Goal: Communication & Community: Share content

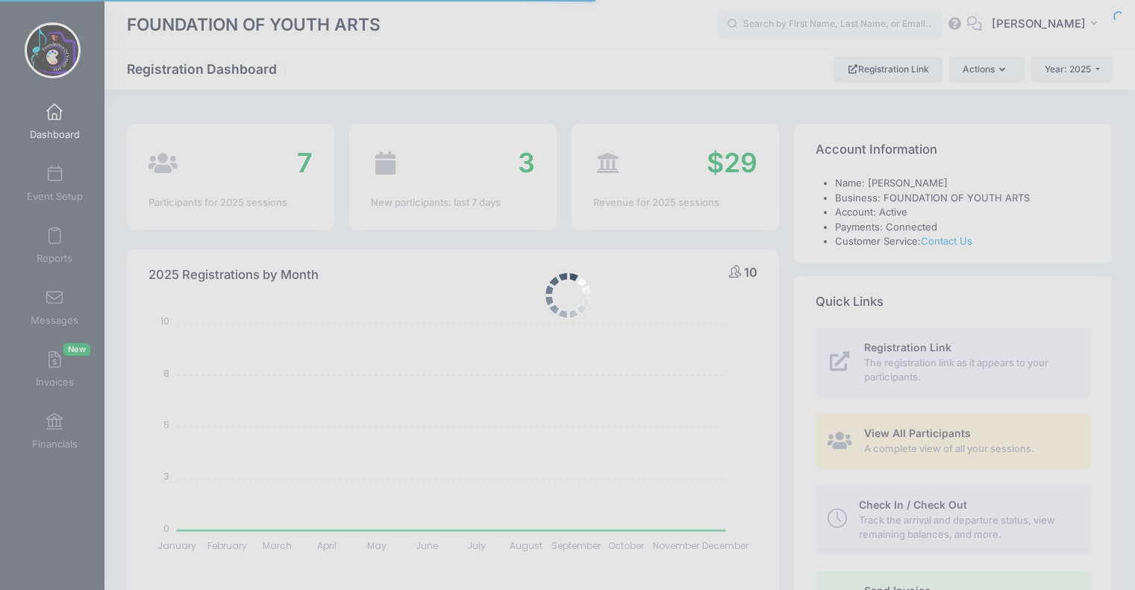
select select
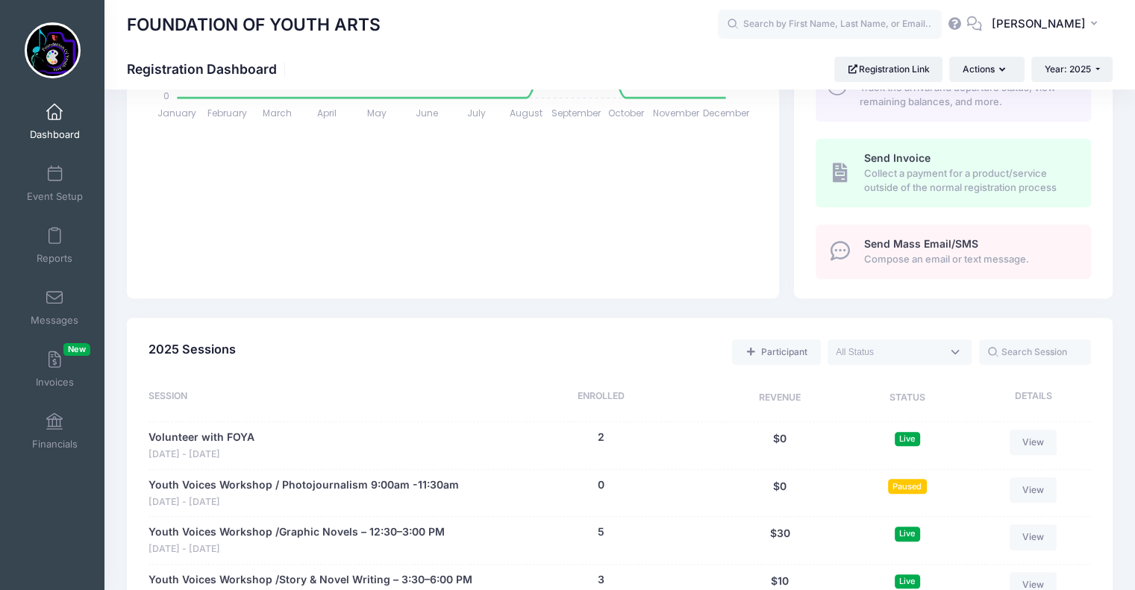
scroll to position [421, 0]
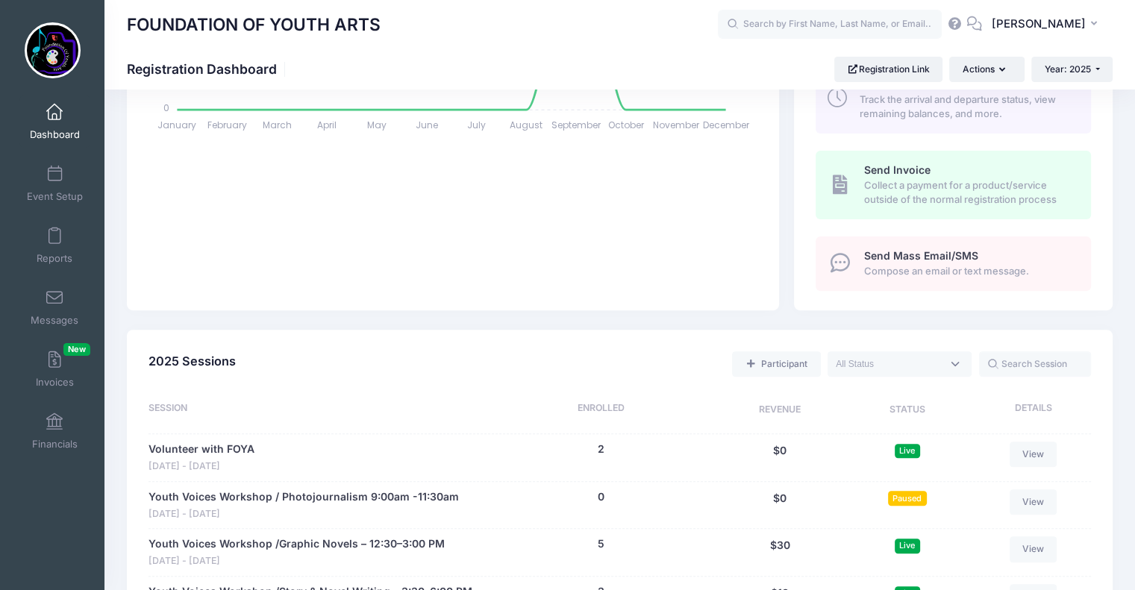
click at [970, 264] on span "Compose an email or text message." at bounding box center [969, 271] width 210 height 15
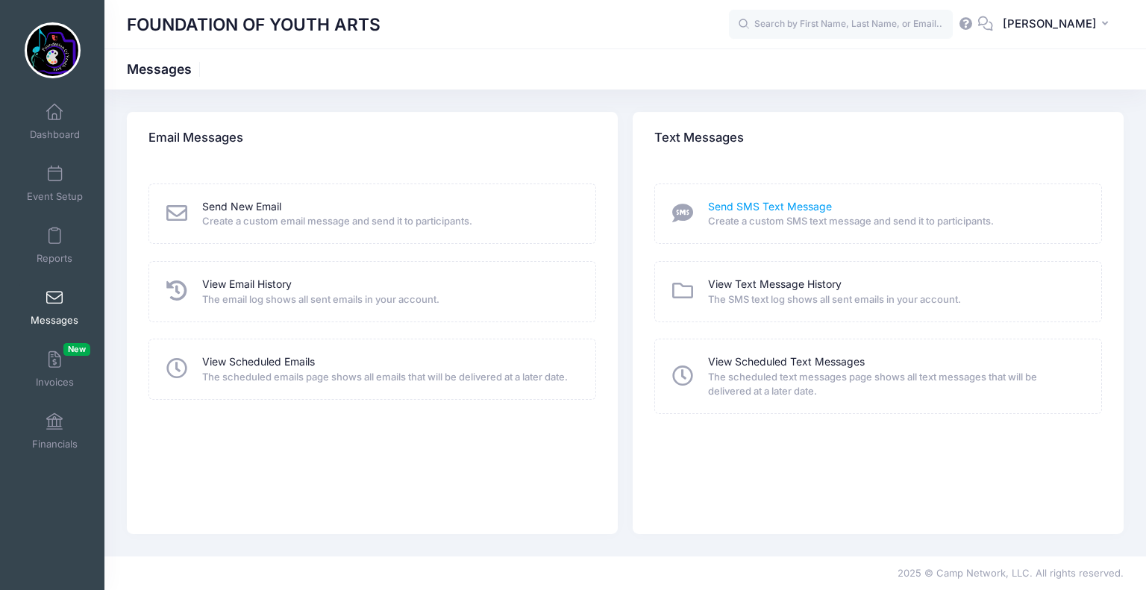
click at [783, 211] on link "Send SMS Text Message" at bounding box center [770, 207] width 124 height 16
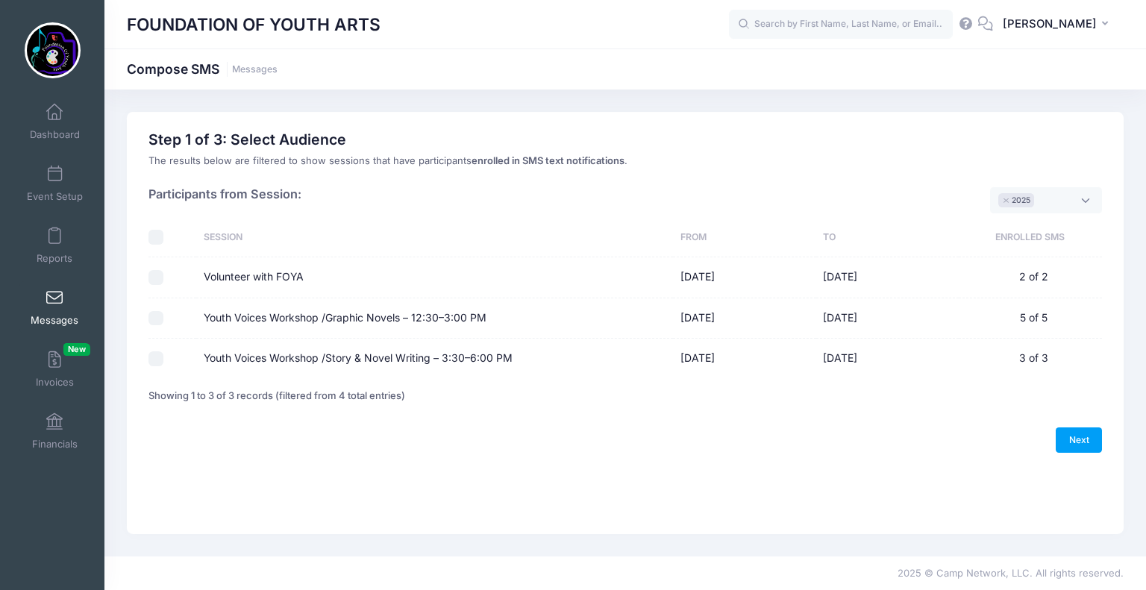
click at [158, 276] on input "Volunteer with FOYA" at bounding box center [155, 277] width 15 height 15
checkbox input "true"
click at [157, 319] on input "Youth Voices Workshop /Graphic Novels – 12:30–3:00 PM" at bounding box center [155, 318] width 15 height 15
checkbox input "true"
click at [1074, 439] on link "Next" at bounding box center [1079, 439] width 46 height 25
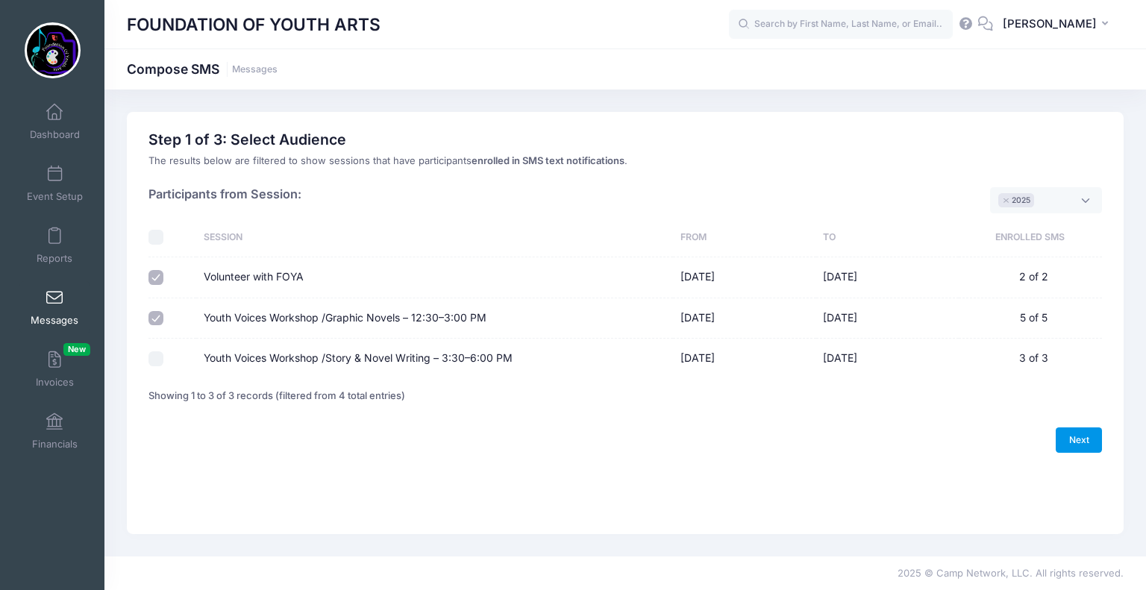
select select "50"
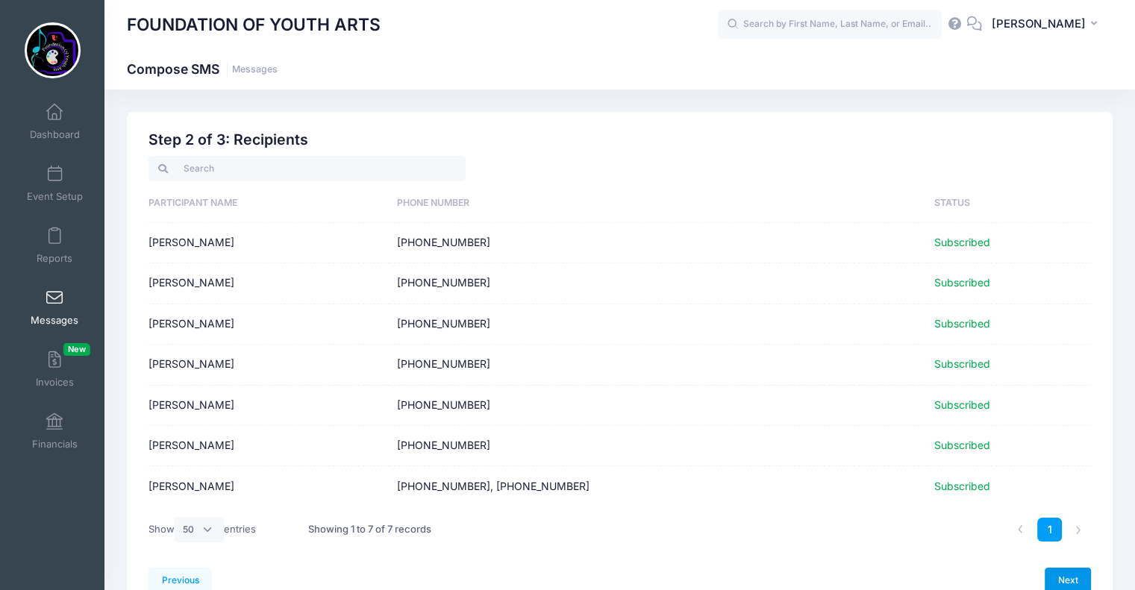
click at [1077, 578] on link "Next" at bounding box center [1067, 580] width 46 height 25
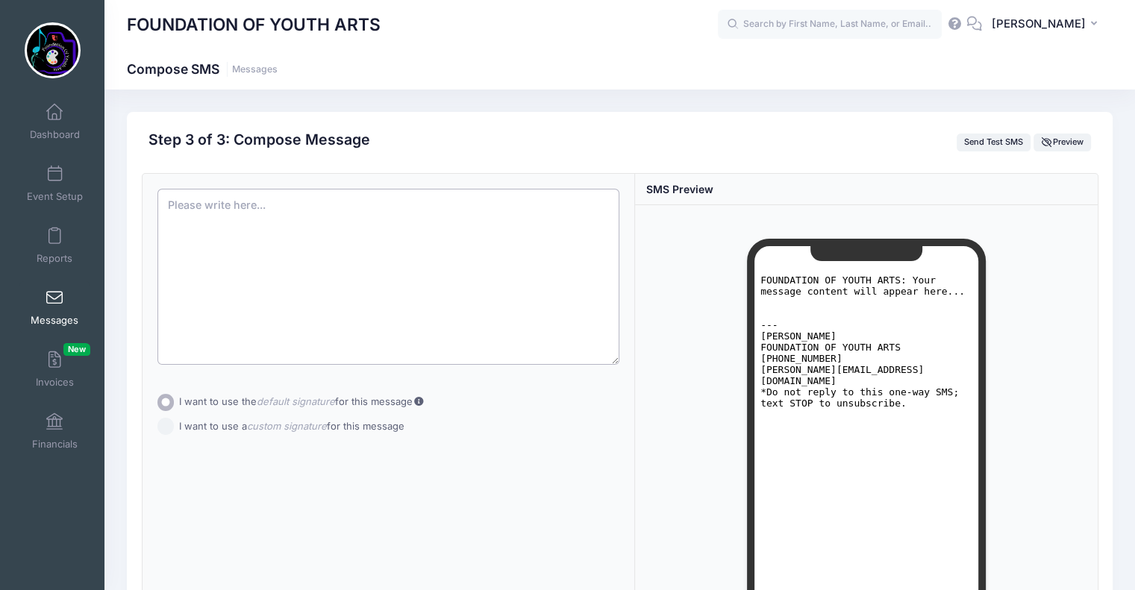
click at [219, 212] on textarea at bounding box center [388, 277] width 462 height 176
click at [236, 216] on textarea at bounding box center [388, 277] width 462 height 176
paste textarea "Hi everyone! A quick update for the Youth Voices Workshop: starting today, we’r…"
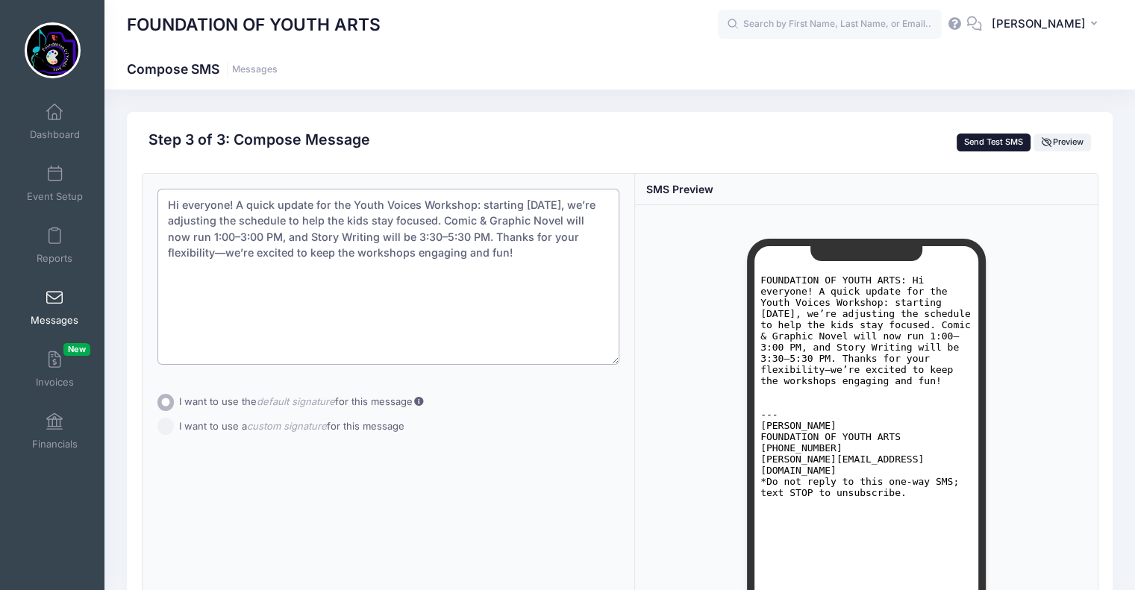
type textarea "Hi everyone! A quick update for the Youth Voices Workshop: starting today, we’r…"
click at [989, 143] on button "Send Test SMS" at bounding box center [993, 143] width 75 height 18
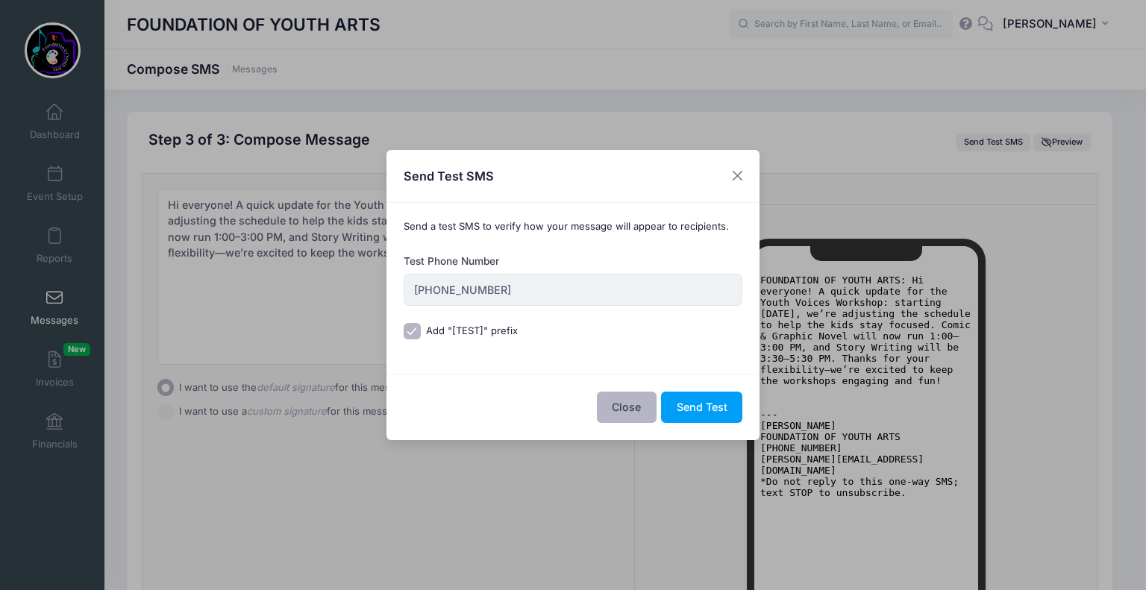
click at [630, 404] on button "Close" at bounding box center [627, 408] width 60 height 32
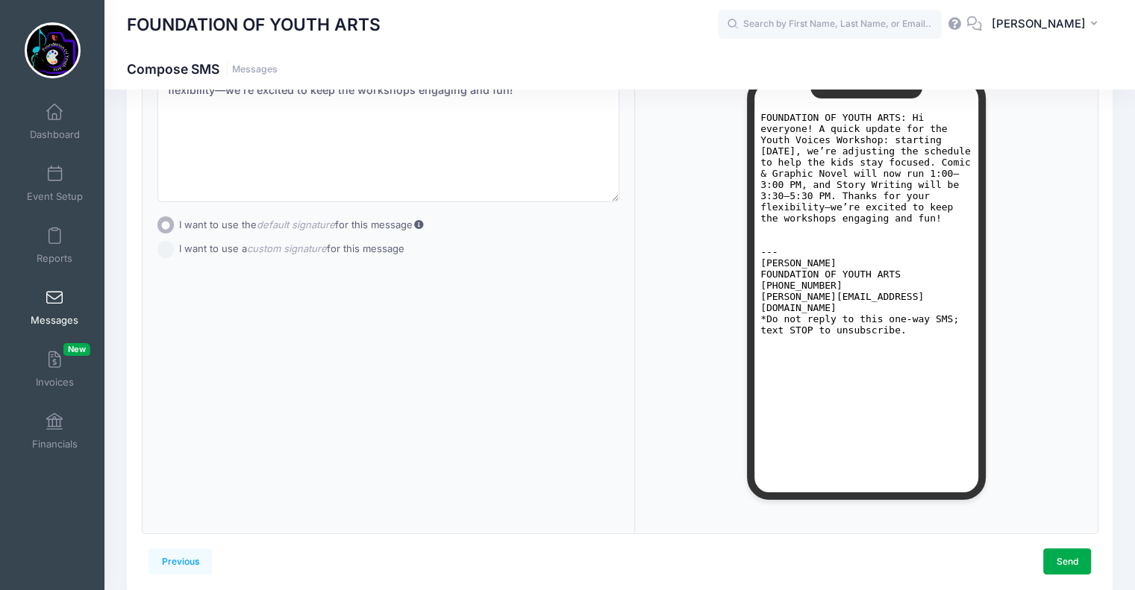
scroll to position [222, 0]
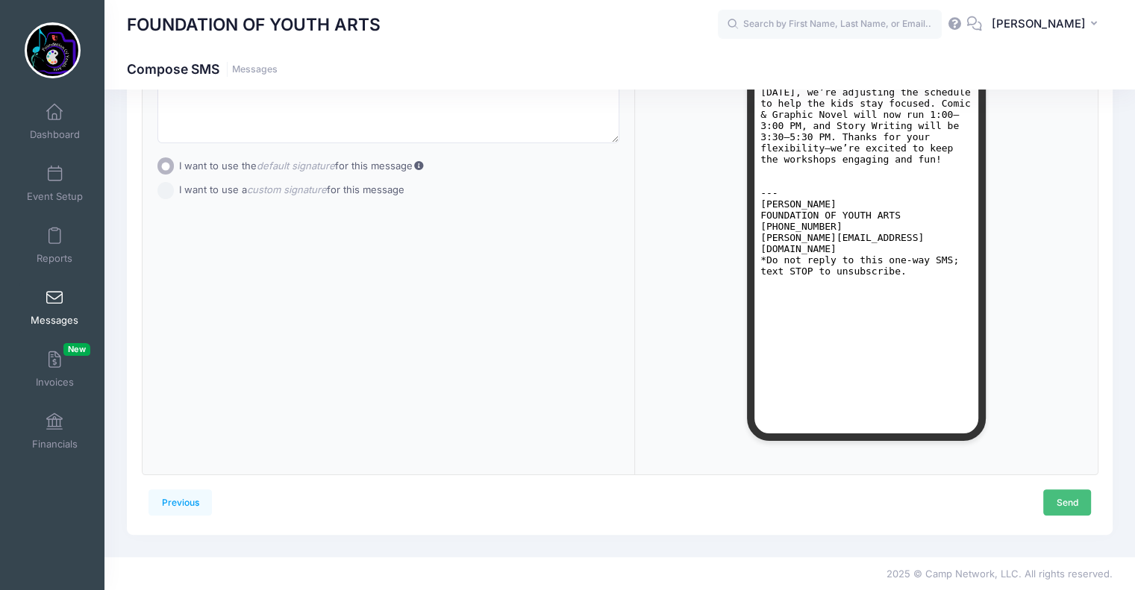
click at [1070, 502] on link "Send" at bounding box center [1067, 501] width 48 height 25
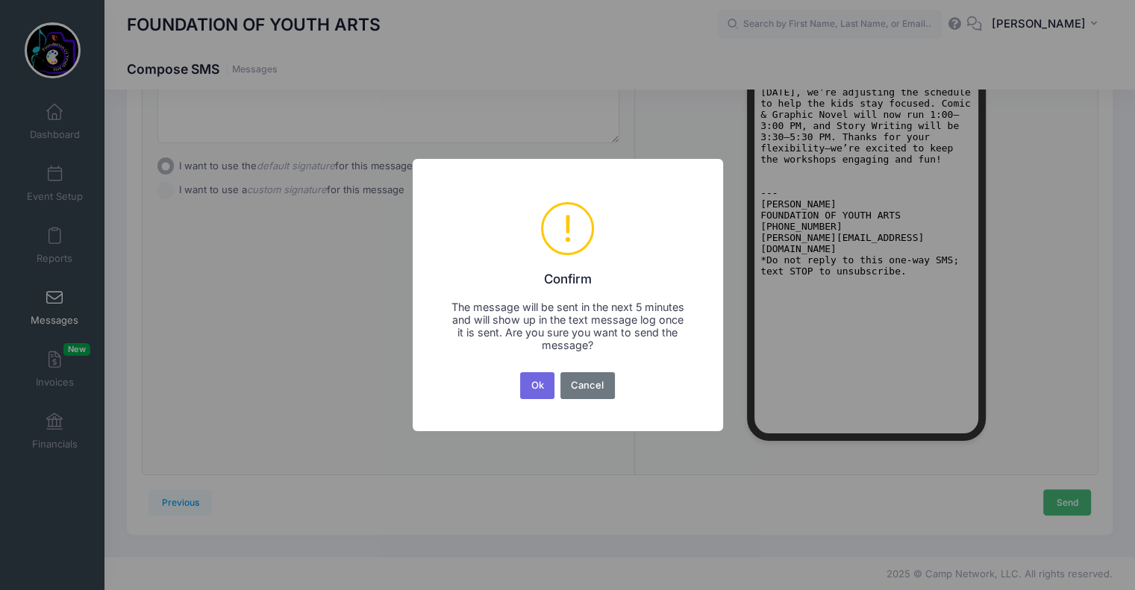
scroll to position [0, 0]
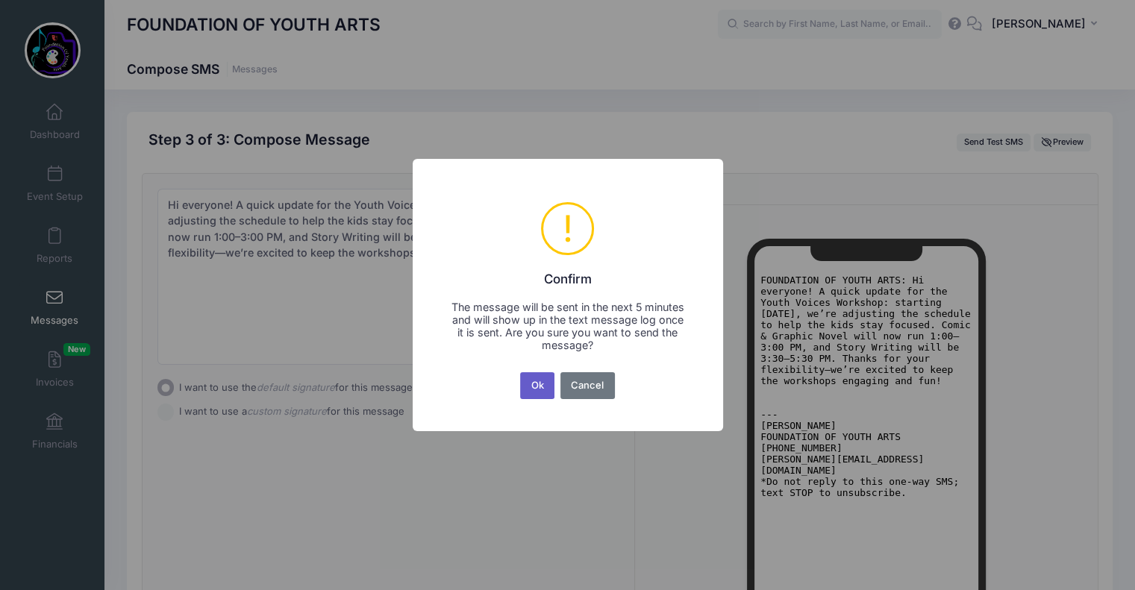
click at [534, 392] on button "Ok" at bounding box center [537, 385] width 34 height 27
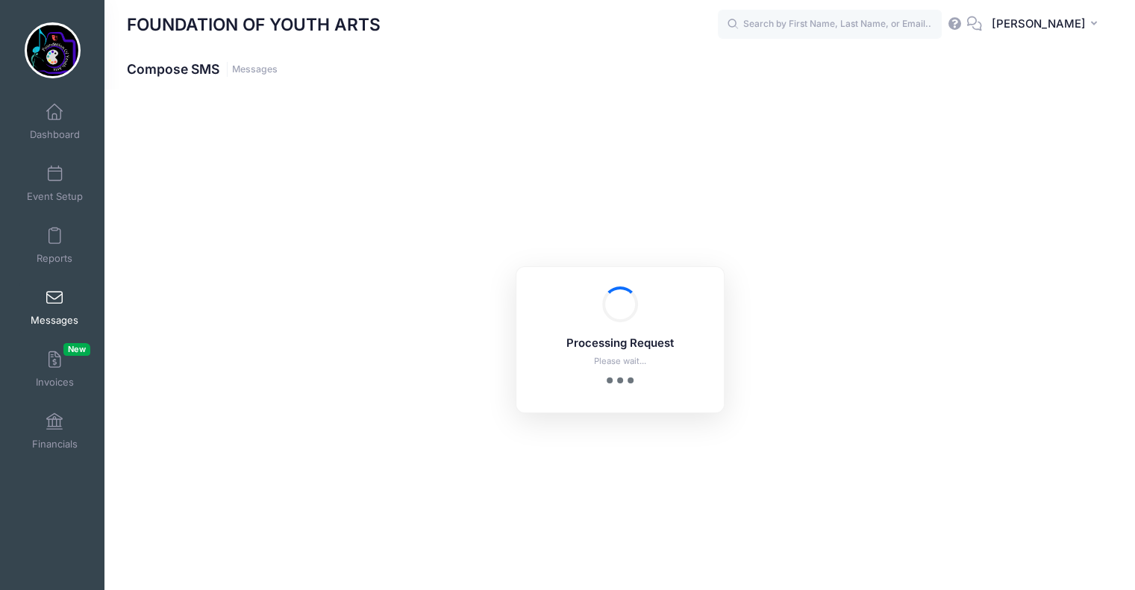
scroll to position [222, 0]
